Goal: Check status: Check status

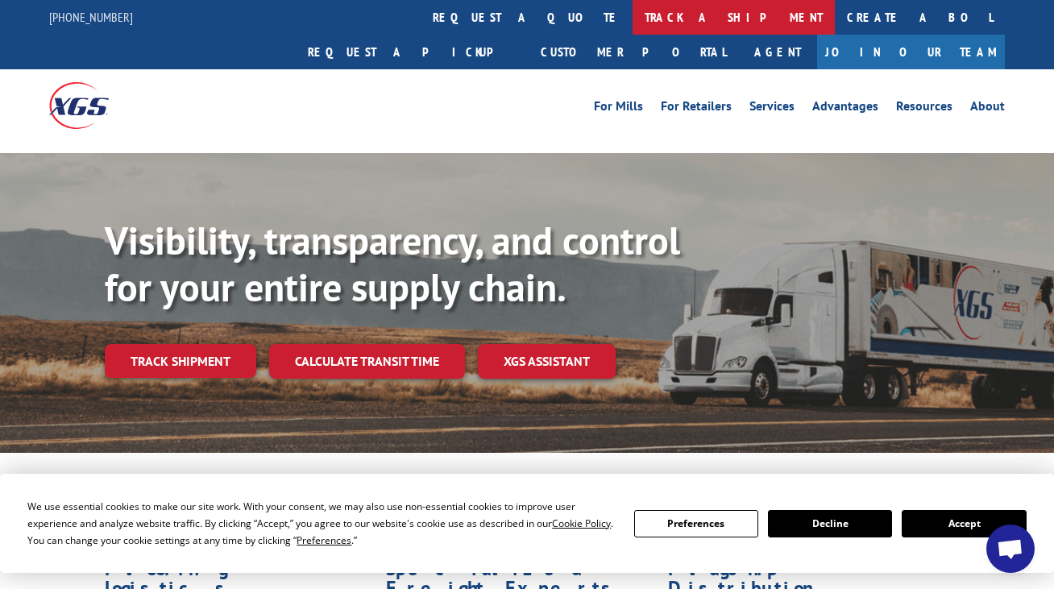
click at [633, 23] on link "track a shipment" at bounding box center [734, 17] width 202 height 35
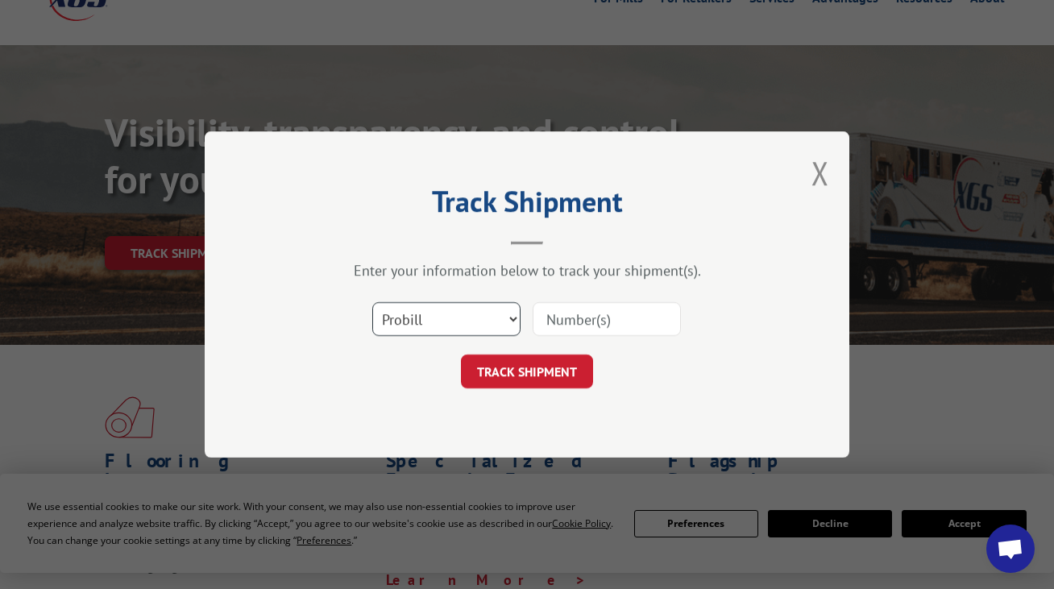
scroll to position [110, 0]
click at [478, 323] on select "Select category... Probill BOL PO" at bounding box center [446, 319] width 148 height 34
select select "bol"
click at [574, 323] on input at bounding box center [607, 319] width 148 height 34
paste input "RFG002810831"
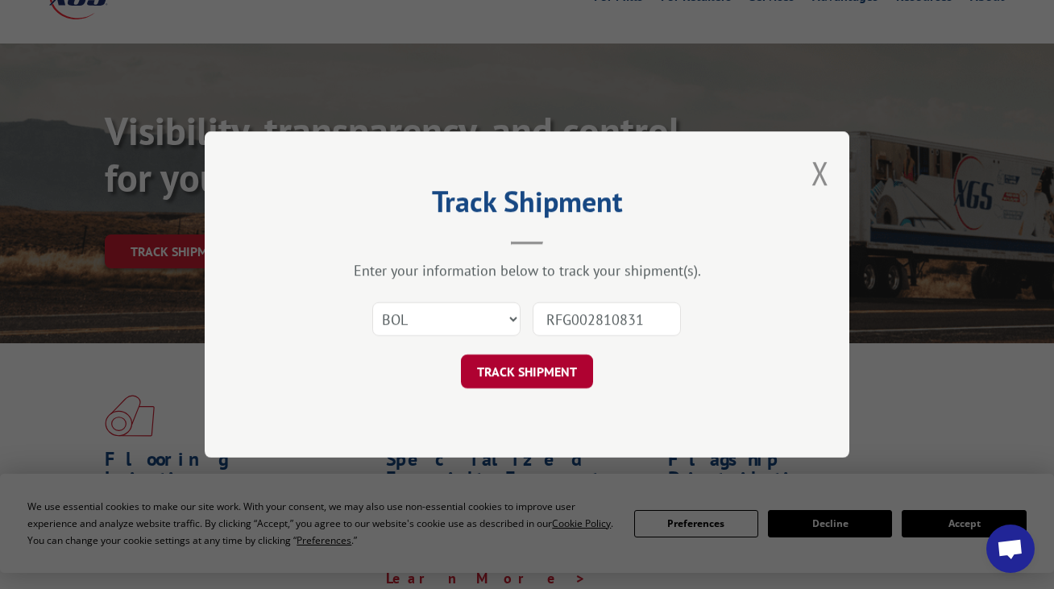
type input "RFG002810831"
click at [549, 363] on button "TRACK SHIPMENT" at bounding box center [527, 372] width 132 height 34
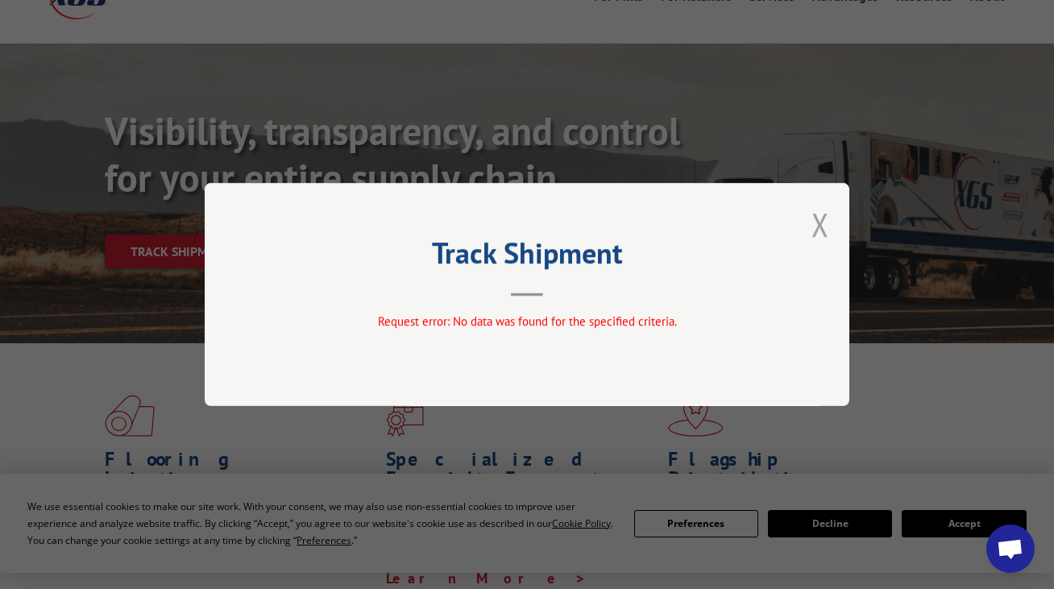
click at [820, 228] on button "Close modal" at bounding box center [821, 224] width 18 height 43
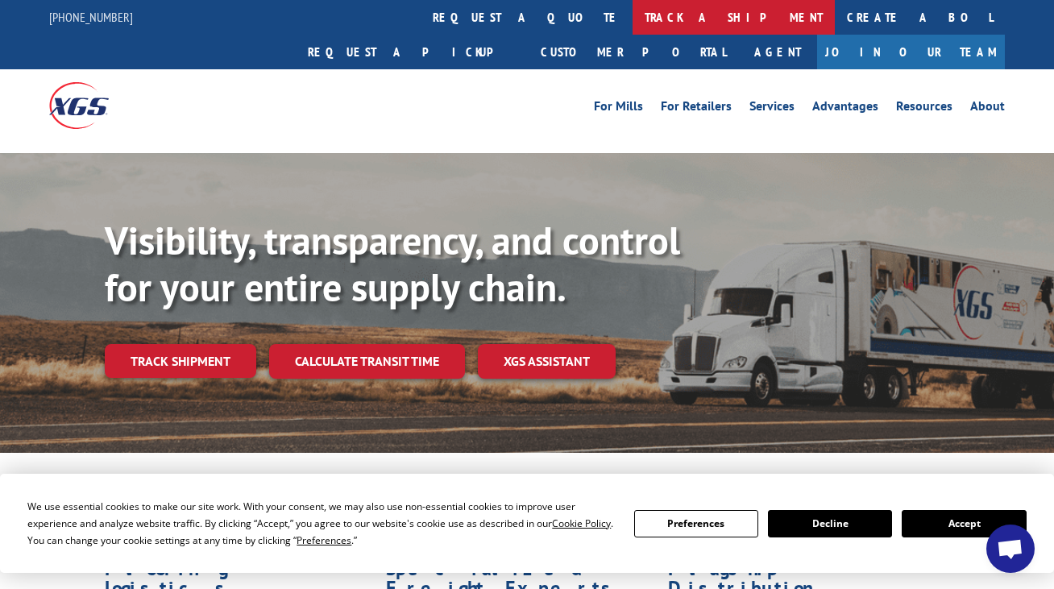
click at [633, 11] on link "track a shipment" at bounding box center [734, 17] width 202 height 35
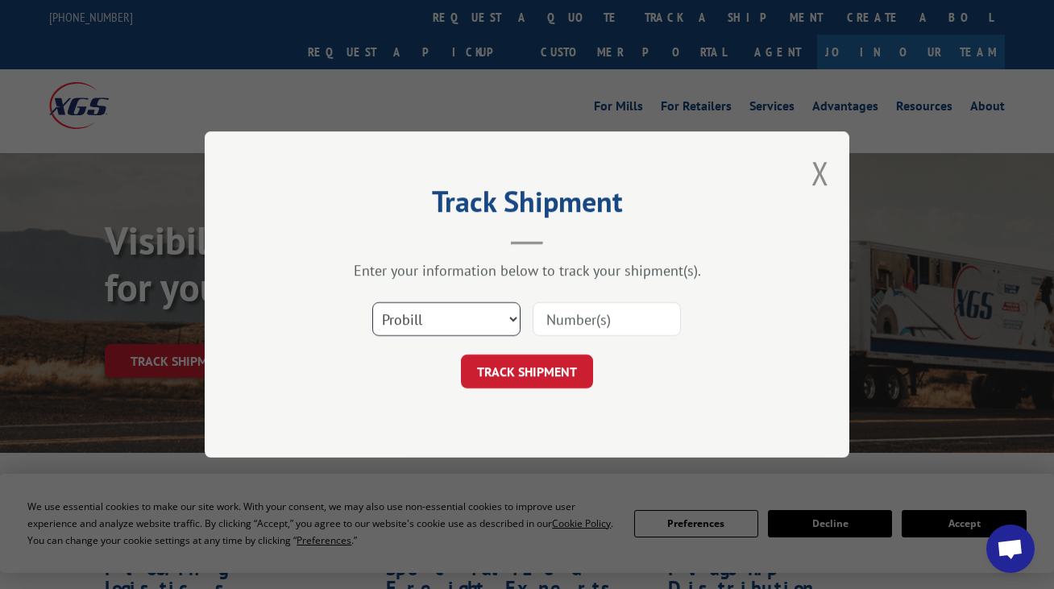
click at [466, 312] on select "Select category... Probill BOL PO" at bounding box center [446, 319] width 148 height 34
select select "po"
click at [571, 322] on input at bounding box center [607, 319] width 148 height 34
paste input "RFG002810831"
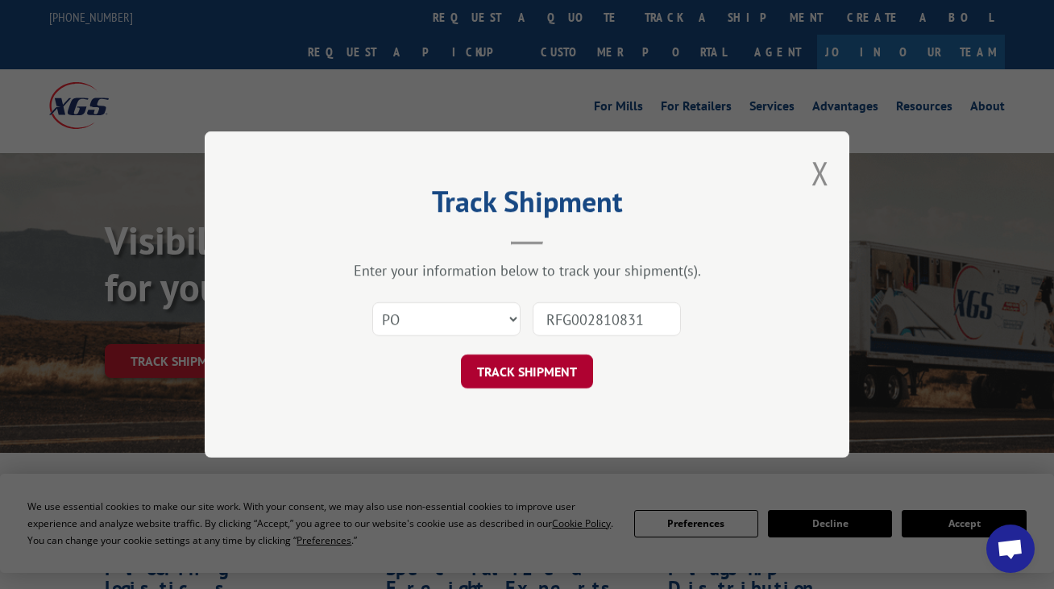
type input "RFG002810831"
click at [546, 369] on button "TRACK SHIPMENT" at bounding box center [527, 372] width 132 height 34
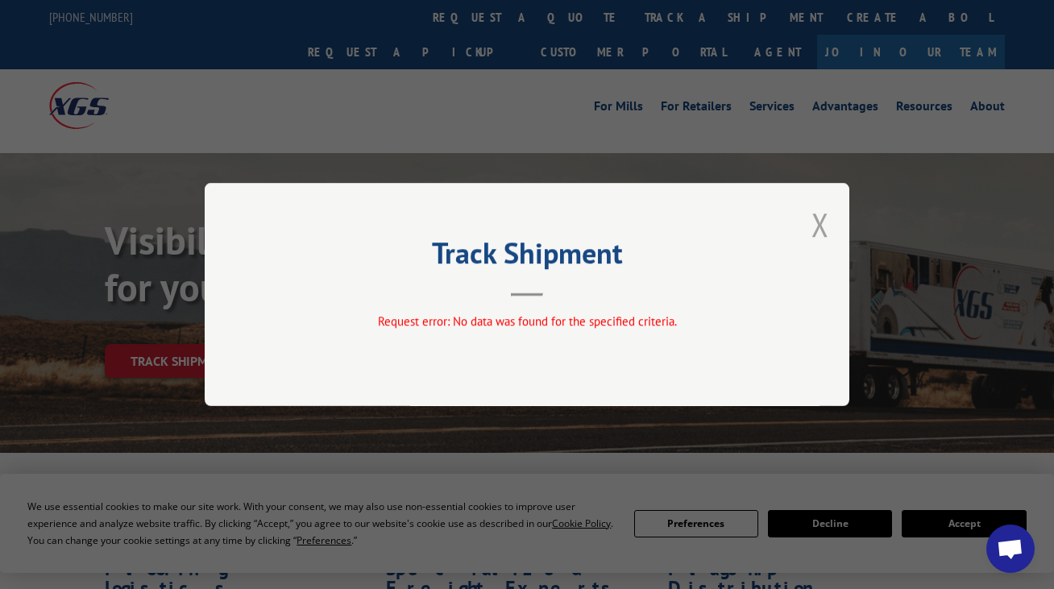
click at [824, 221] on button "Close modal" at bounding box center [821, 224] width 18 height 43
